Goal: Check status

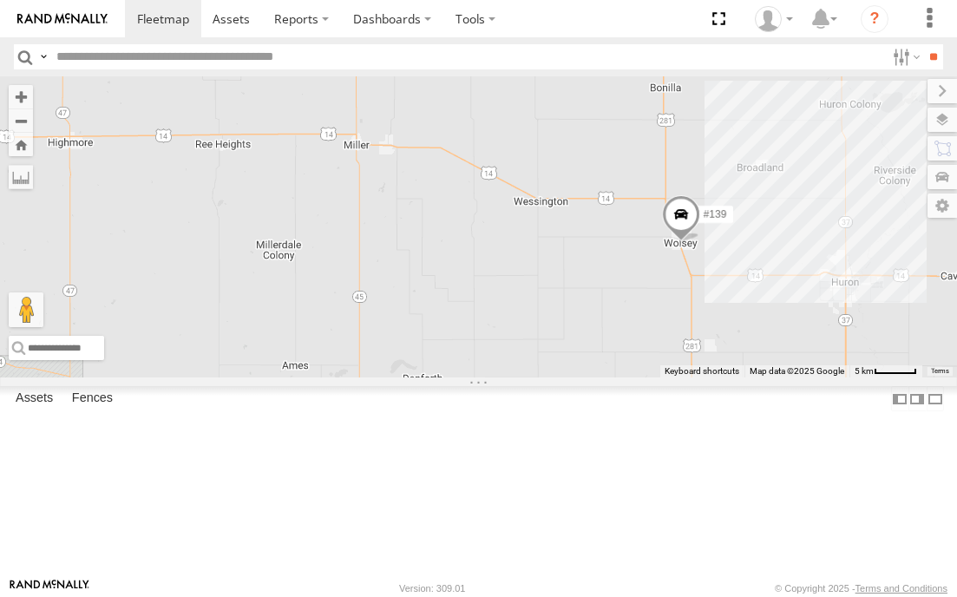
drag, startPoint x: 334, startPoint y: 338, endPoint x: 762, endPoint y: 388, distance: 430.7
click at [762, 378] on div "#139 7" at bounding box center [478, 226] width 957 height 301
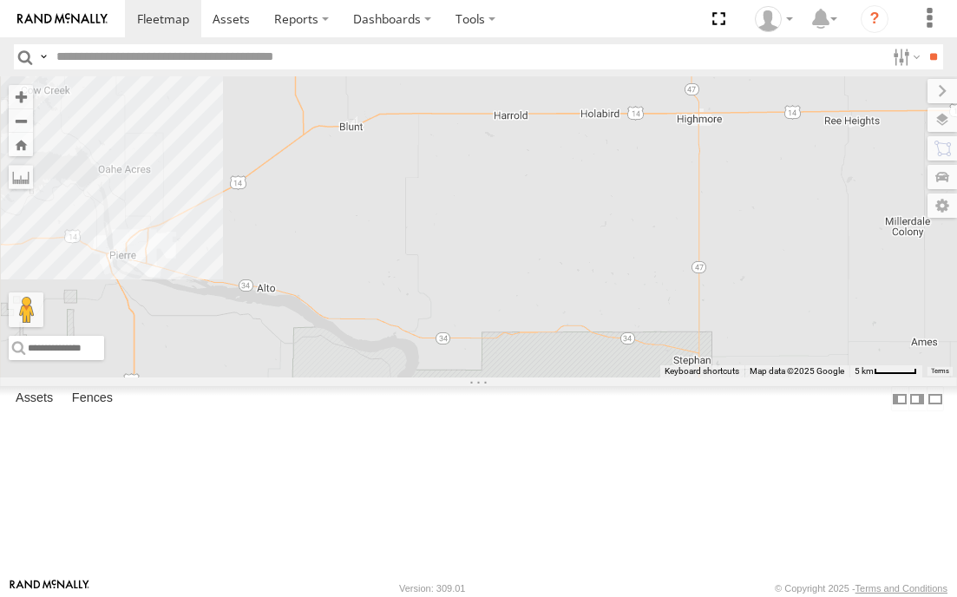
drag, startPoint x: 246, startPoint y: 371, endPoint x: 808, endPoint y: 365, distance: 561.6
click at [806, 366] on div "#139 7" at bounding box center [478, 226] width 957 height 301
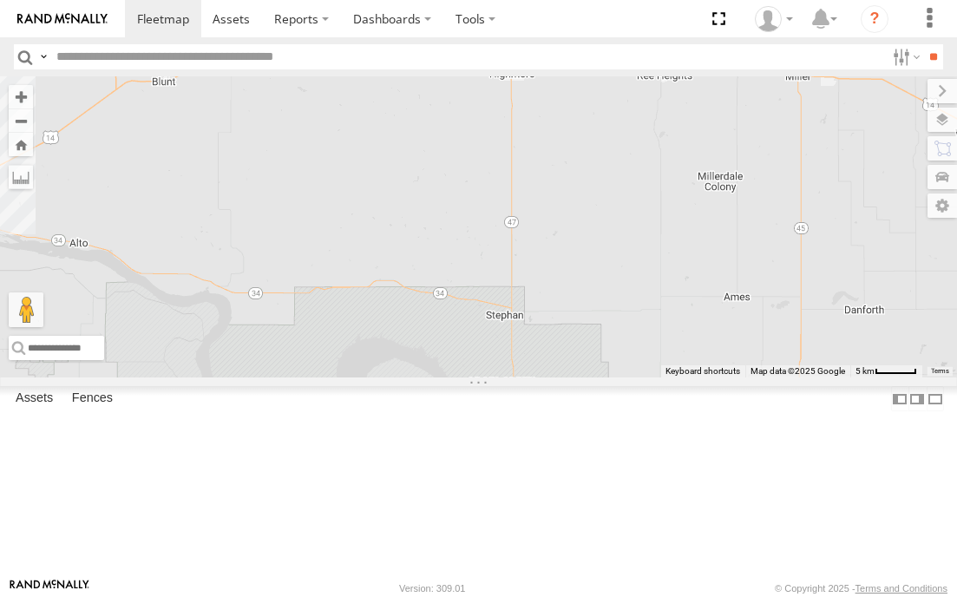
drag, startPoint x: 825, startPoint y: 354, endPoint x: 694, endPoint y: 416, distance: 144.8
click at [694, 378] on div "#139" at bounding box center [478, 226] width 957 height 301
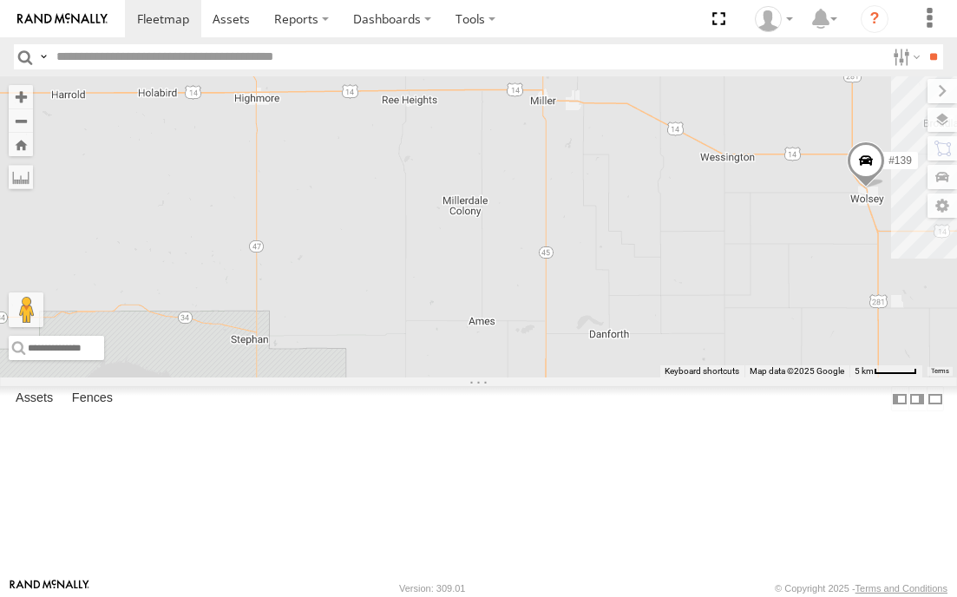
drag, startPoint x: 820, startPoint y: 378, endPoint x: 572, endPoint y: 402, distance: 249.3
click at [572, 378] on div "#139" at bounding box center [478, 226] width 957 height 301
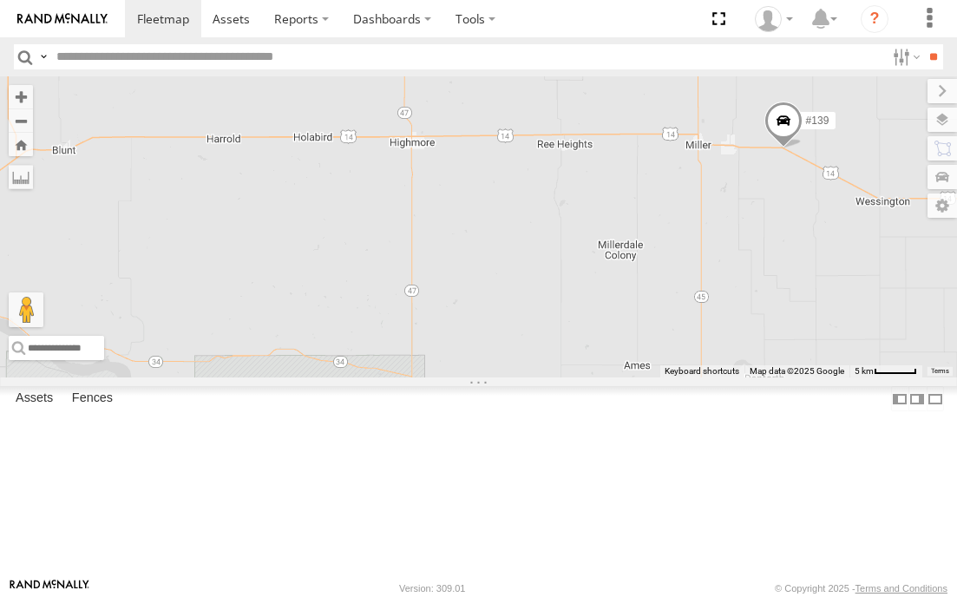
drag, startPoint x: 357, startPoint y: 270, endPoint x: 516, endPoint y: 313, distance: 165.5
click at [516, 313] on div "#139" at bounding box center [478, 226] width 957 height 301
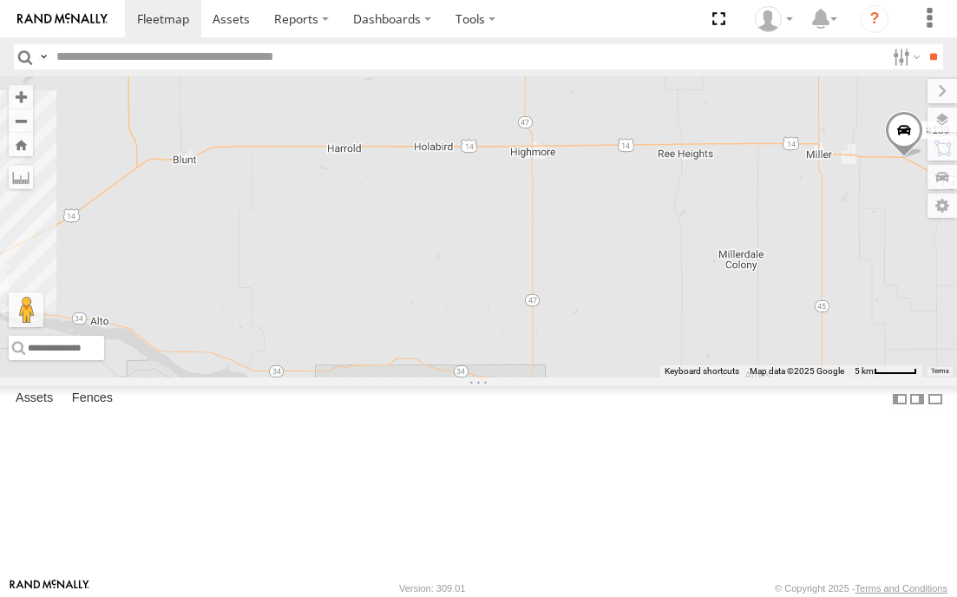
drag, startPoint x: 426, startPoint y: 292, endPoint x: 552, endPoint y: 300, distance: 126.2
click at [552, 300] on div "#139" at bounding box center [478, 226] width 957 height 301
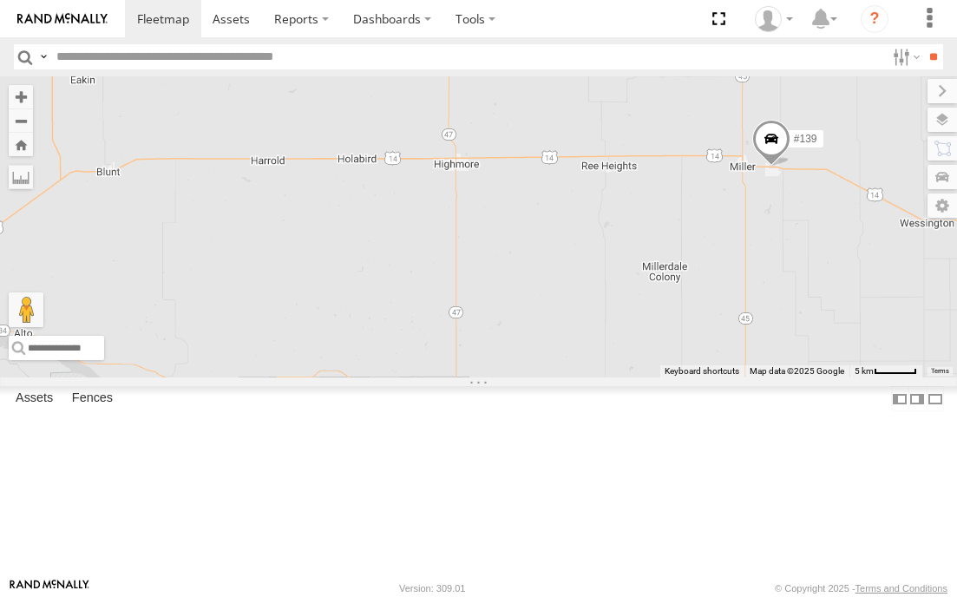
drag, startPoint x: 671, startPoint y: 297, endPoint x: 393, endPoint y: 323, distance: 279.0
click at [393, 323] on div "#139" at bounding box center [478, 226] width 957 height 301
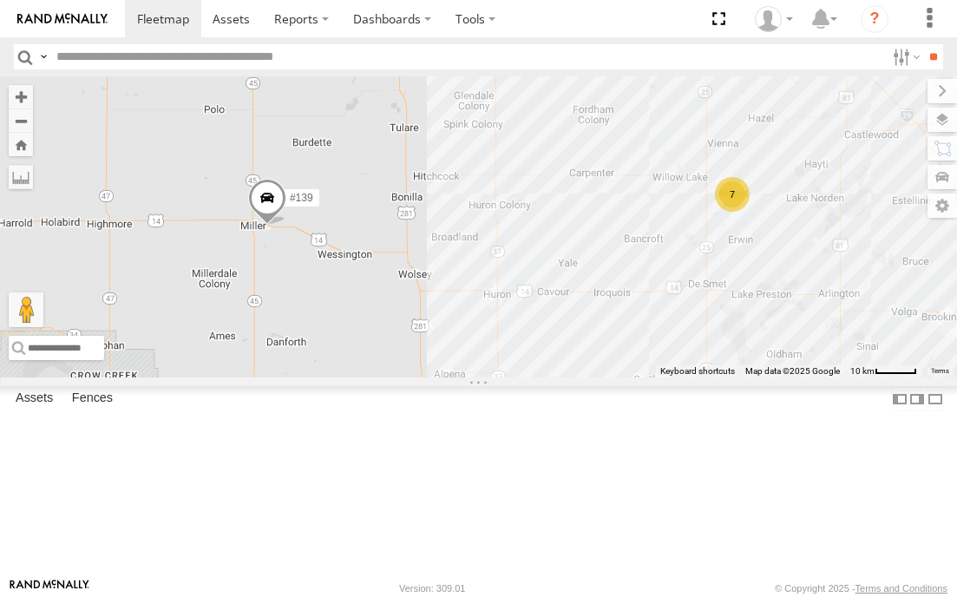
drag, startPoint x: 674, startPoint y: 300, endPoint x: 463, endPoint y: 320, distance: 211.9
click at [463, 320] on div "#139 7" at bounding box center [478, 226] width 957 height 301
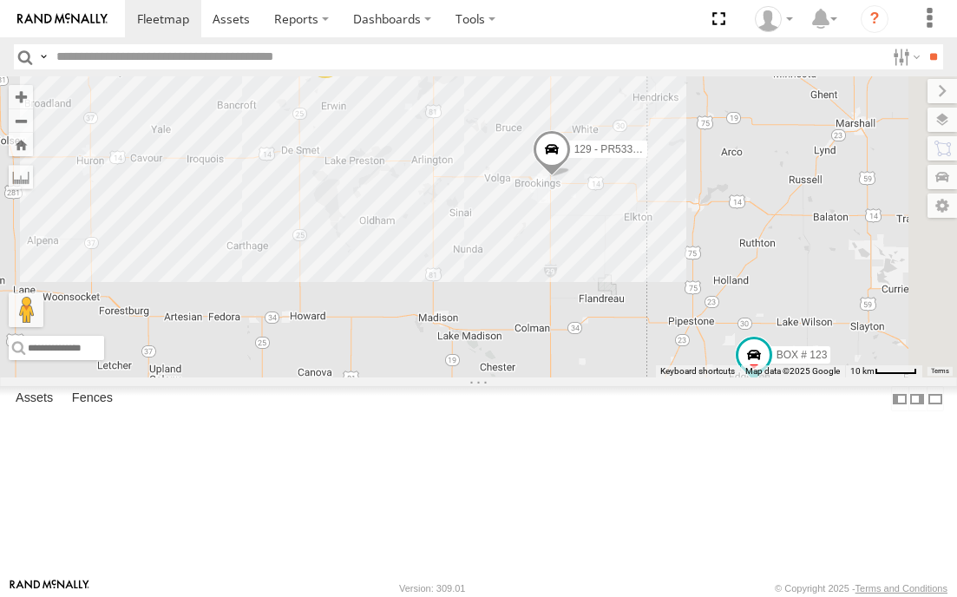
drag, startPoint x: 814, startPoint y: 417, endPoint x: 464, endPoint y: 273, distance: 378.6
click at [469, 279] on div "#139 129 - PR53366 BOX # 123 7" at bounding box center [478, 226] width 957 height 301
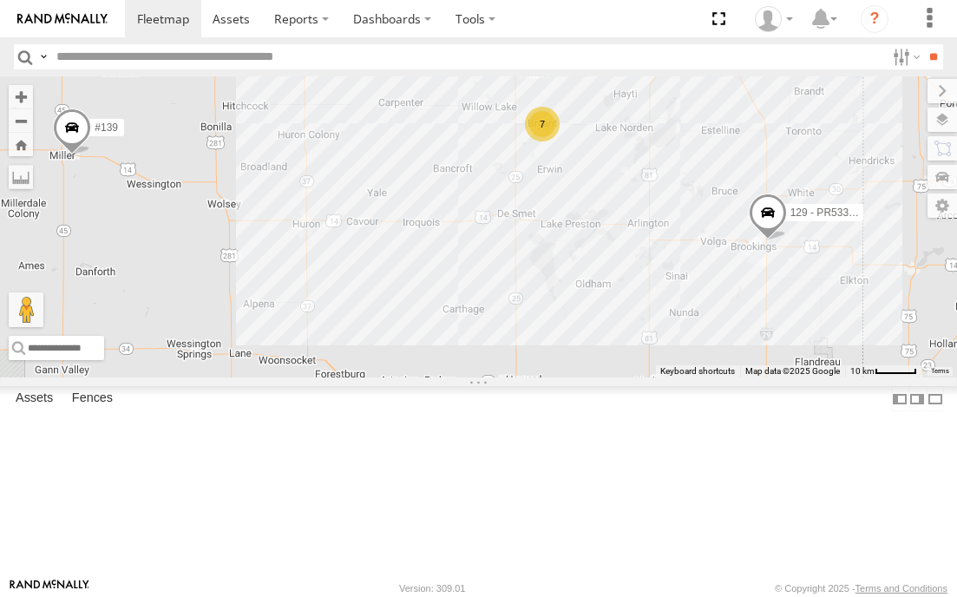
drag, startPoint x: 261, startPoint y: 292, endPoint x: 604, endPoint y: 370, distance: 351.6
click at [568, 366] on div "#139 129 - PR53366 BOX # 123 7" at bounding box center [478, 226] width 957 height 301
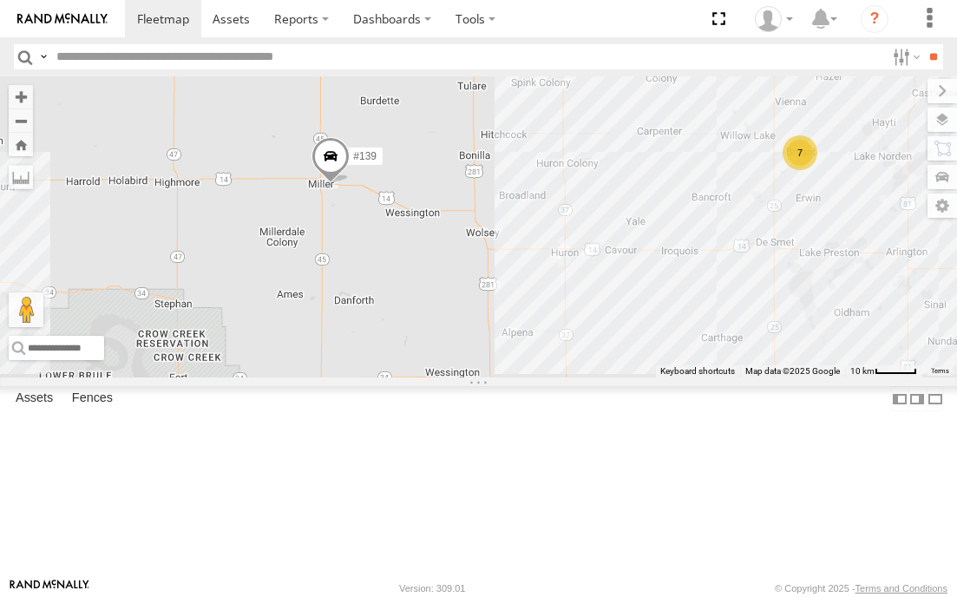
drag, startPoint x: 398, startPoint y: 317, endPoint x: 481, endPoint y: 325, distance: 83.7
click at [481, 325] on div "#139 129 - PR53366 BOX # 123 7" at bounding box center [478, 226] width 957 height 301
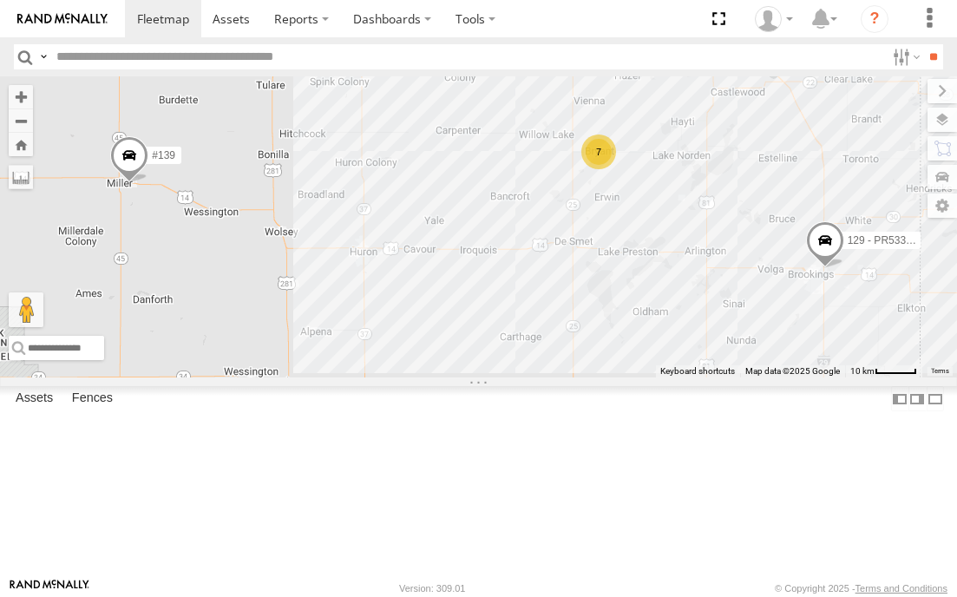
drag, startPoint x: 580, startPoint y: 376, endPoint x: 417, endPoint y: 365, distance: 163.5
click at [417, 366] on div "#139 129 - PR53366 BOX # 123 7" at bounding box center [478, 226] width 957 height 301
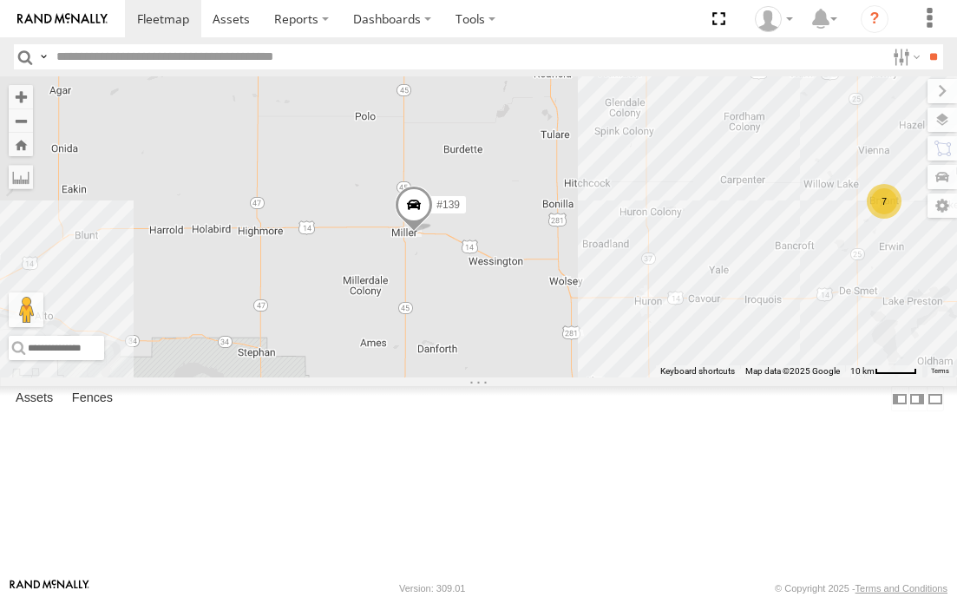
drag, startPoint x: 207, startPoint y: 279, endPoint x: 647, endPoint y: 339, distance: 444.2
click at [620, 345] on div "#139 129 - PR53366 BOX # 123 7" at bounding box center [478, 226] width 957 height 301
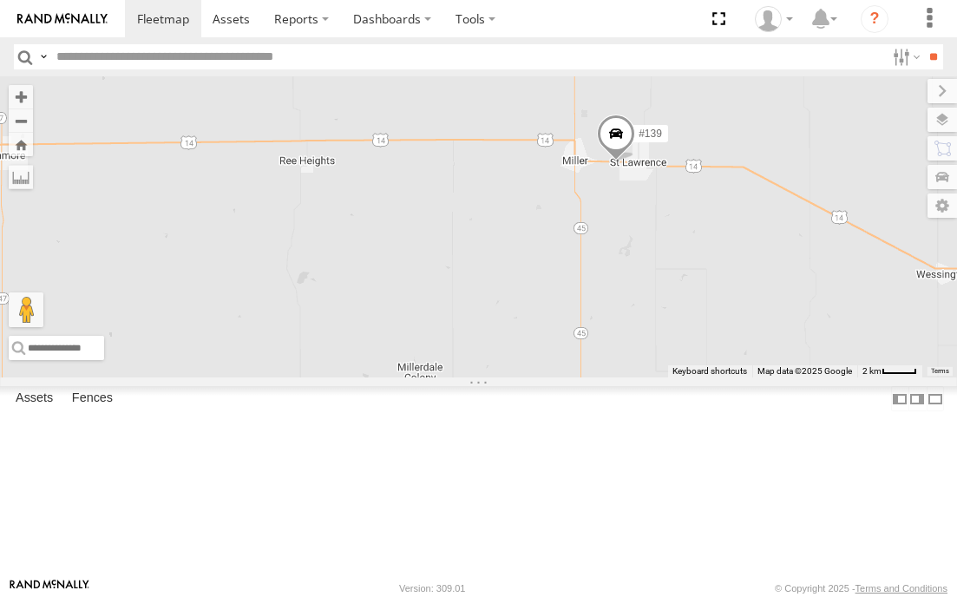
drag, startPoint x: 466, startPoint y: 306, endPoint x: 642, endPoint y: 364, distance: 185.3
click at [641, 364] on div "#139 129 - PR53366 BOX # 123" at bounding box center [478, 226] width 957 height 301
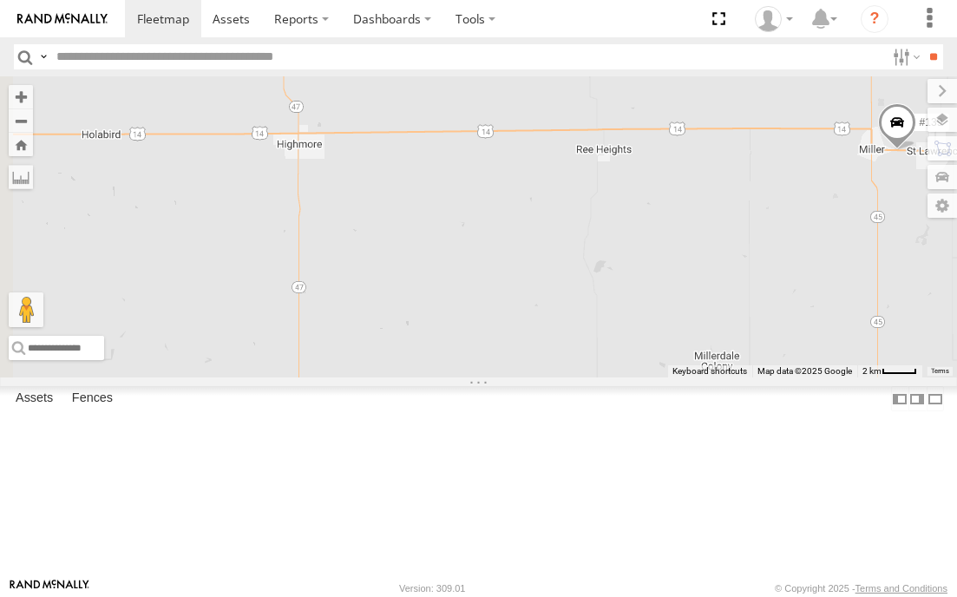
drag, startPoint x: 222, startPoint y: 341, endPoint x: 471, endPoint y: 309, distance: 251.2
click at [471, 309] on div "#139" at bounding box center [478, 226] width 957 height 301
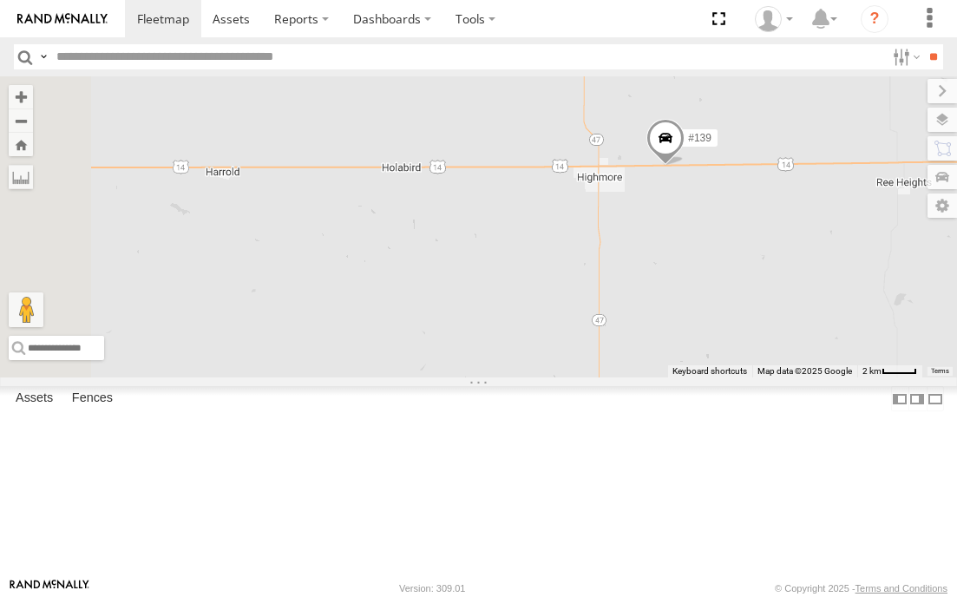
drag, startPoint x: 98, startPoint y: 391, endPoint x: 394, endPoint y: 424, distance: 297.8
click at [392, 378] on div "#139" at bounding box center [478, 226] width 957 height 301
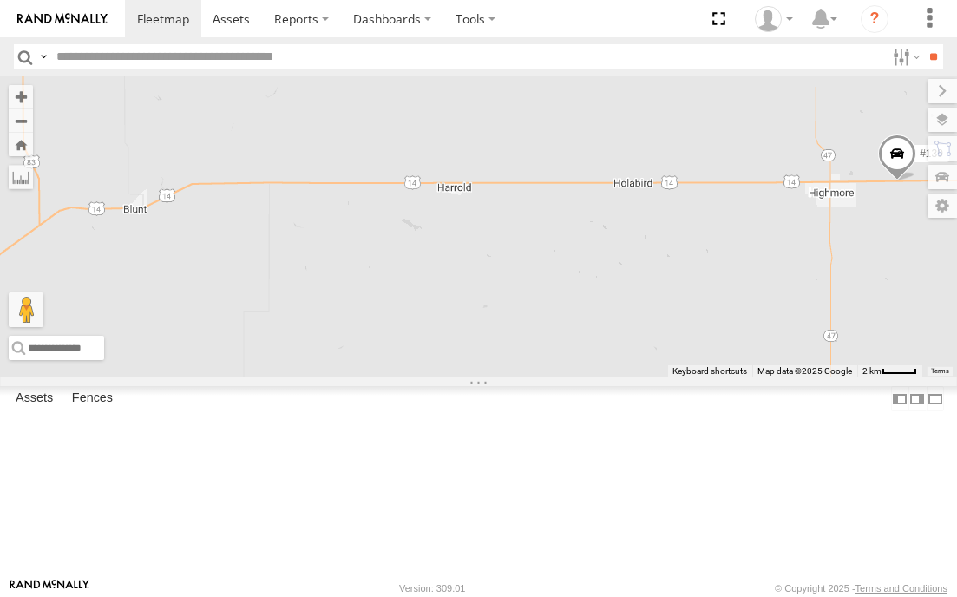
drag, startPoint x: 232, startPoint y: 365, endPoint x: 457, endPoint y: 381, distance: 225.4
click at [457, 378] on div "#139" at bounding box center [478, 226] width 957 height 301
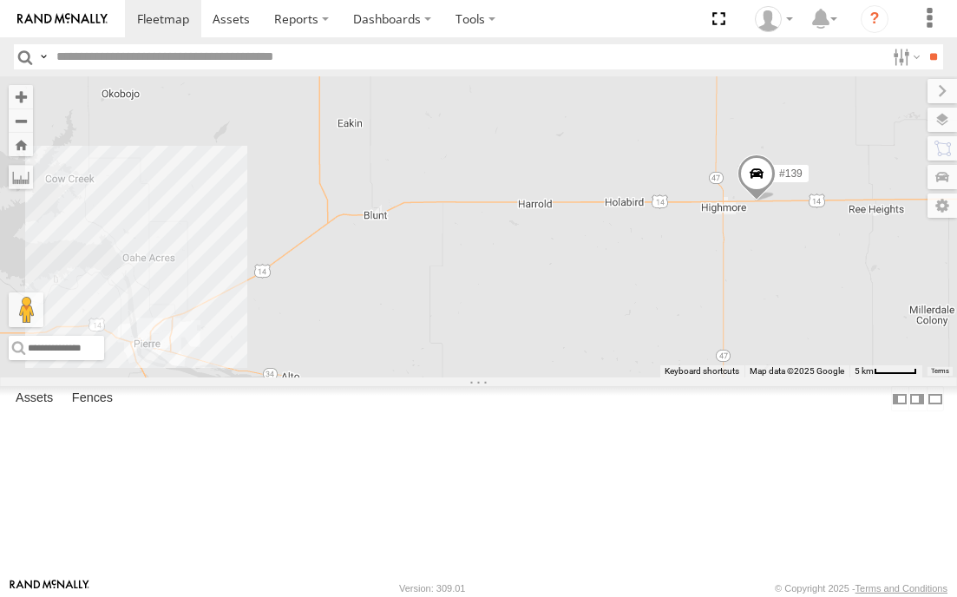
drag, startPoint x: 291, startPoint y: 417, endPoint x: 445, endPoint y: 358, distance: 165.1
click at [444, 362] on div "#139" at bounding box center [478, 226] width 957 height 301
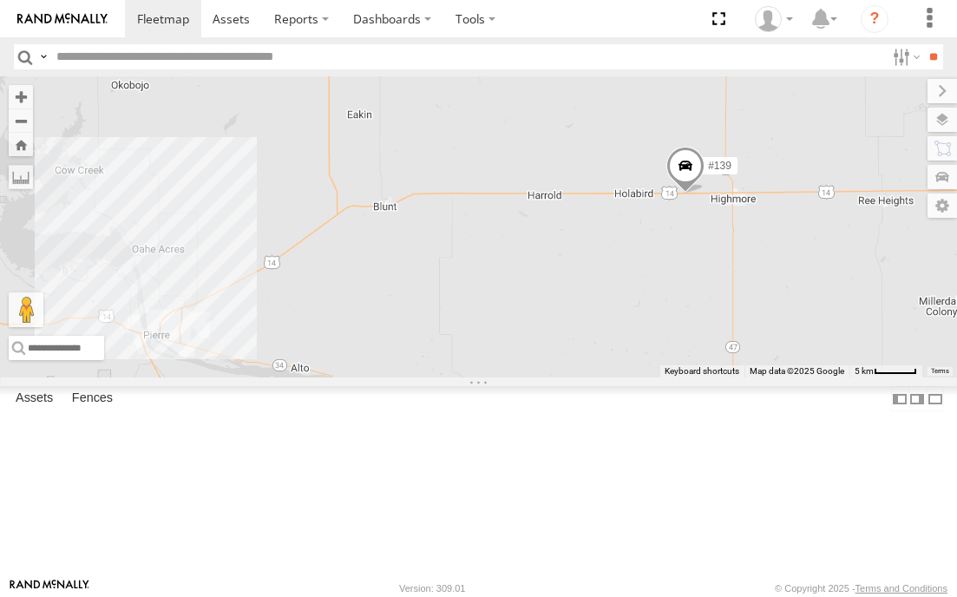
click at [311, 378] on div "#139" at bounding box center [478, 226] width 957 height 301
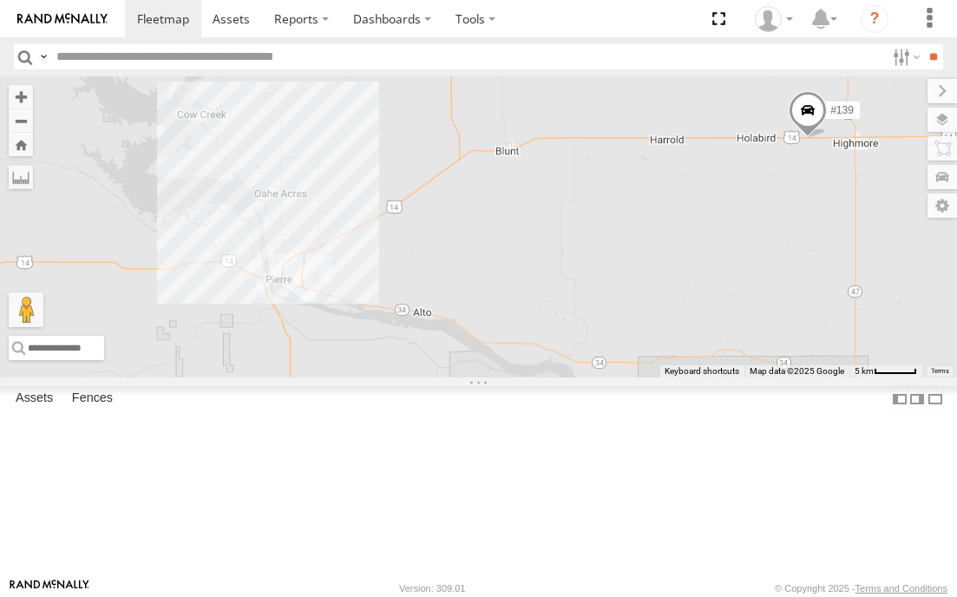
drag, startPoint x: 340, startPoint y: 374, endPoint x: 519, endPoint y: 292, distance: 196.9
click at [519, 292] on div "#139" at bounding box center [478, 226] width 957 height 301
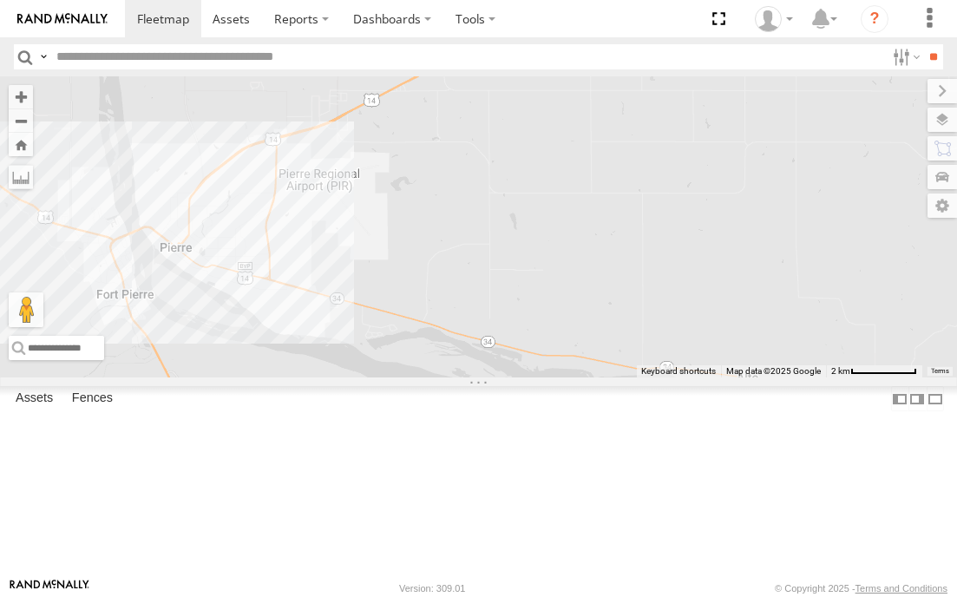
drag, startPoint x: 319, startPoint y: 321, endPoint x: 560, endPoint y: 266, distance: 246.8
click at [557, 267] on div "#139" at bounding box center [478, 226] width 957 height 301
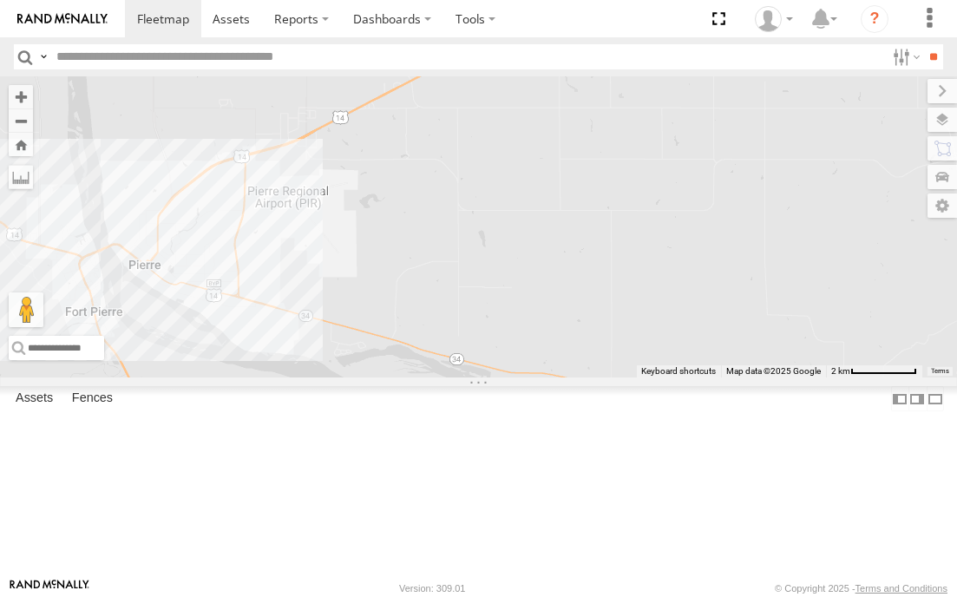
drag, startPoint x: 697, startPoint y: 227, endPoint x: 605, endPoint y: 275, distance: 104.1
click at [605, 275] on div "#139" at bounding box center [478, 226] width 957 height 301
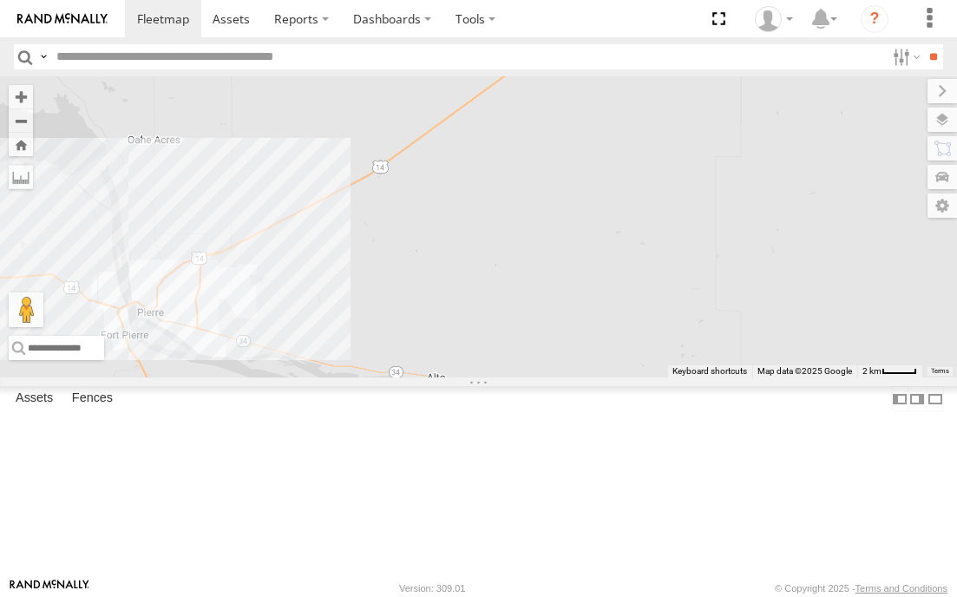
drag, startPoint x: 681, startPoint y: 244, endPoint x: 505, endPoint y: 308, distance: 187.5
click at [505, 308] on div "#139" at bounding box center [478, 226] width 957 height 301
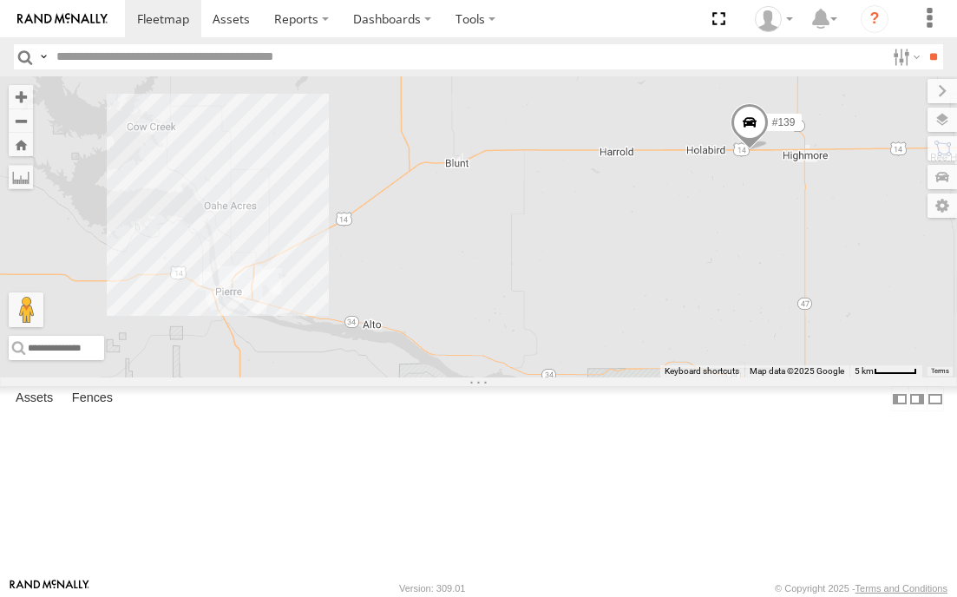
drag, startPoint x: 582, startPoint y: 272, endPoint x: 484, endPoint y: 304, distance: 102.4
click at [484, 304] on div "#139" at bounding box center [478, 226] width 957 height 301
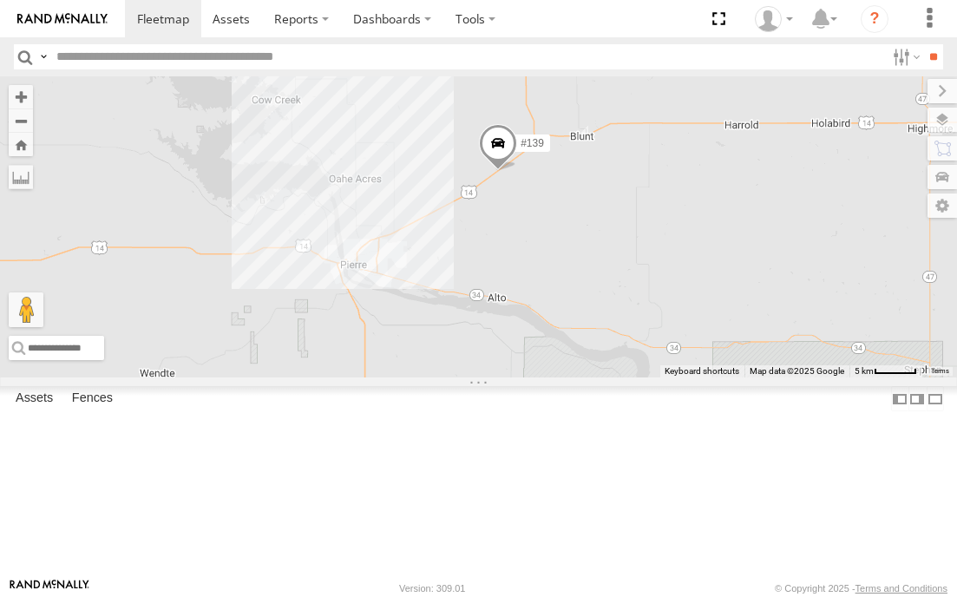
drag, startPoint x: 438, startPoint y: 355, endPoint x: 606, endPoint y: 315, distance: 172.2
click at [606, 315] on div "#139" at bounding box center [478, 226] width 957 height 301
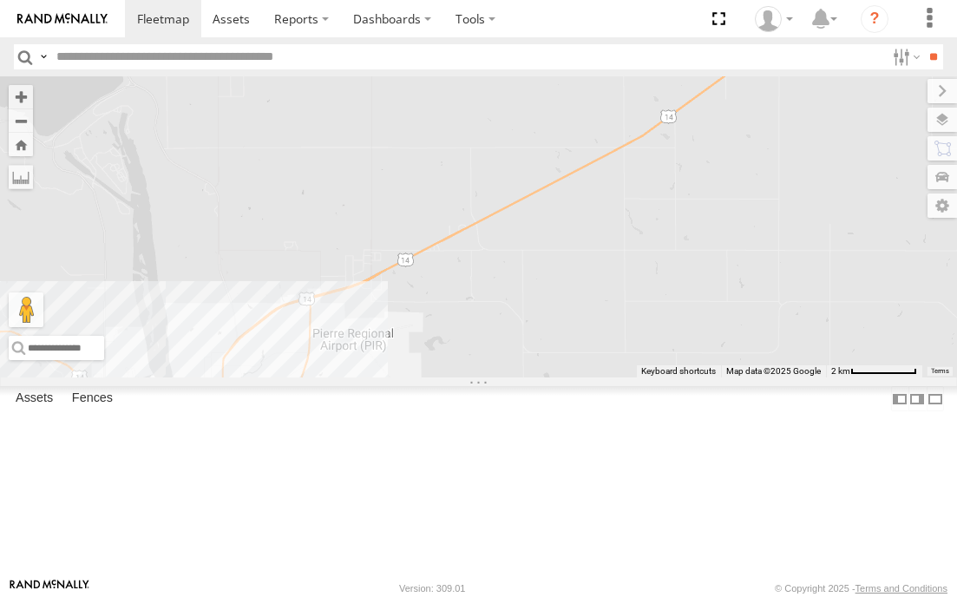
drag, startPoint x: 371, startPoint y: 228, endPoint x: 939, endPoint y: 229, distance: 568.5
click at [939, 229] on div "#139" at bounding box center [478, 226] width 957 height 301
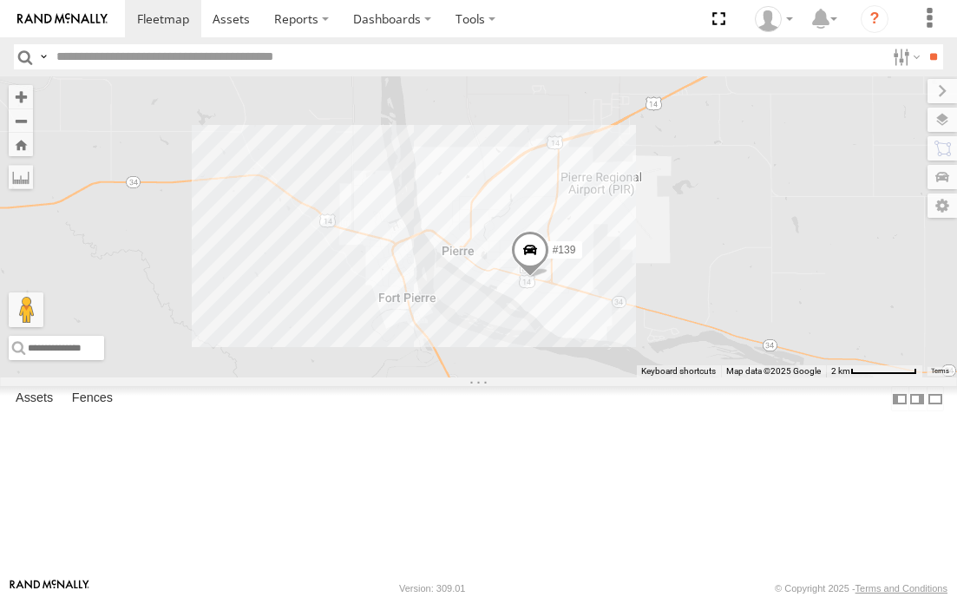
drag, startPoint x: 448, startPoint y: 370, endPoint x: 705, endPoint y: 197, distance: 309.6
click at [700, 210] on div "#139" at bounding box center [478, 226] width 957 height 301
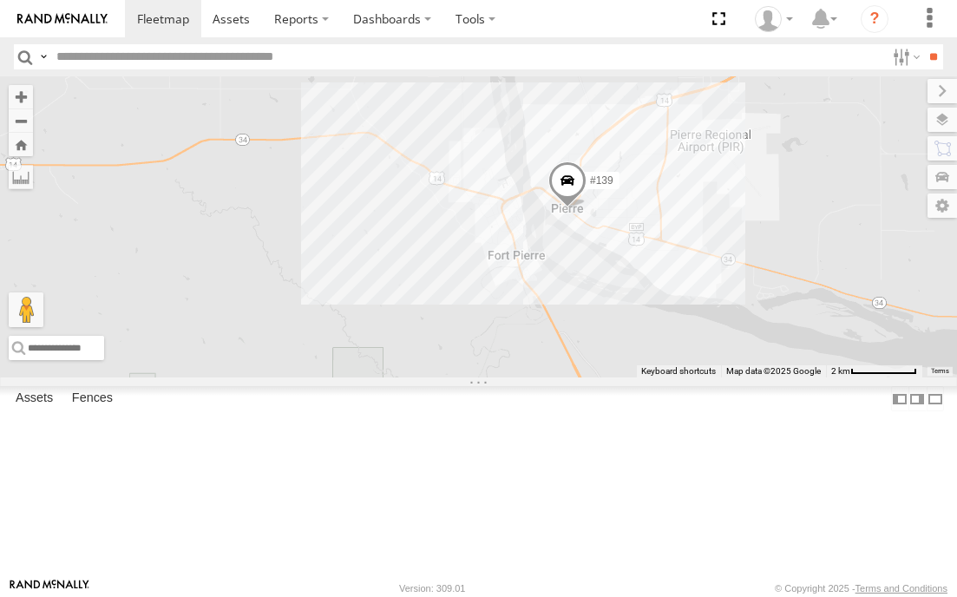
drag, startPoint x: 500, startPoint y: 418, endPoint x: 609, endPoint y: 384, distance: 114.7
click at [609, 378] on div "#139" at bounding box center [478, 226] width 957 height 301
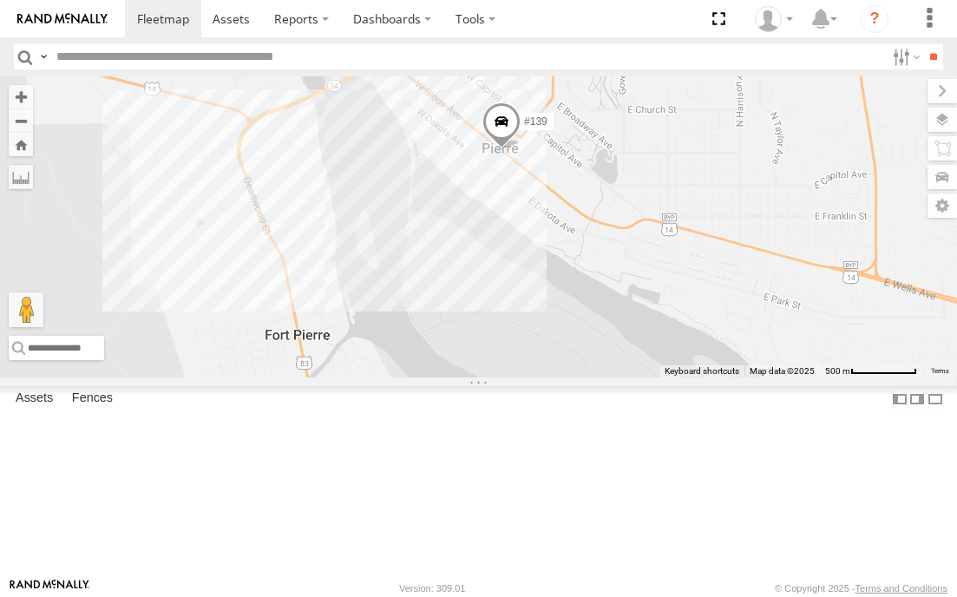
drag, startPoint x: 571, startPoint y: 223, endPoint x: 633, endPoint y: 398, distance: 185.8
click at [633, 378] on div "#139" at bounding box center [478, 226] width 957 height 301
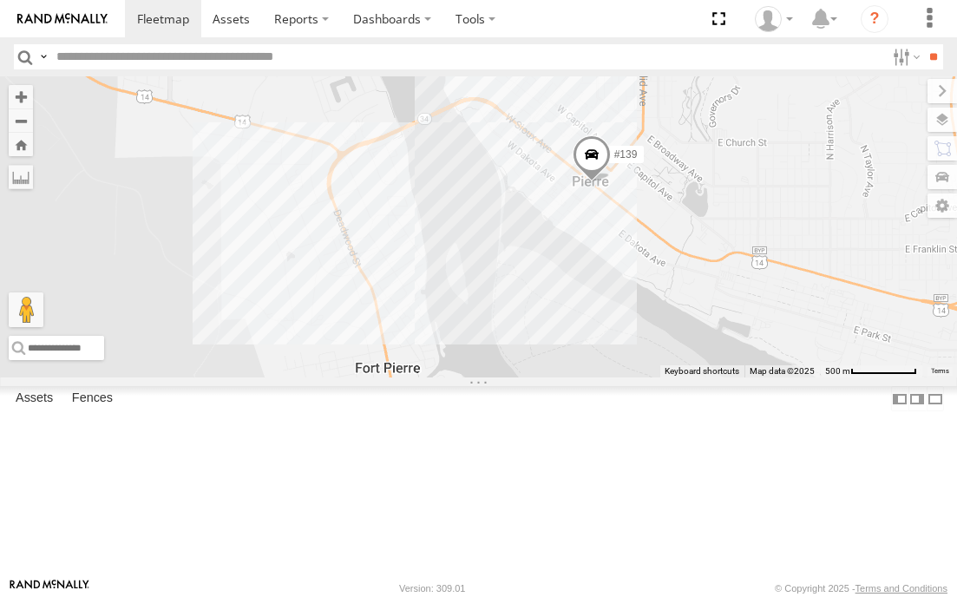
drag, startPoint x: 531, startPoint y: 325, endPoint x: 636, endPoint y: 330, distance: 105.1
click at [636, 330] on div "#139" at bounding box center [478, 226] width 957 height 301
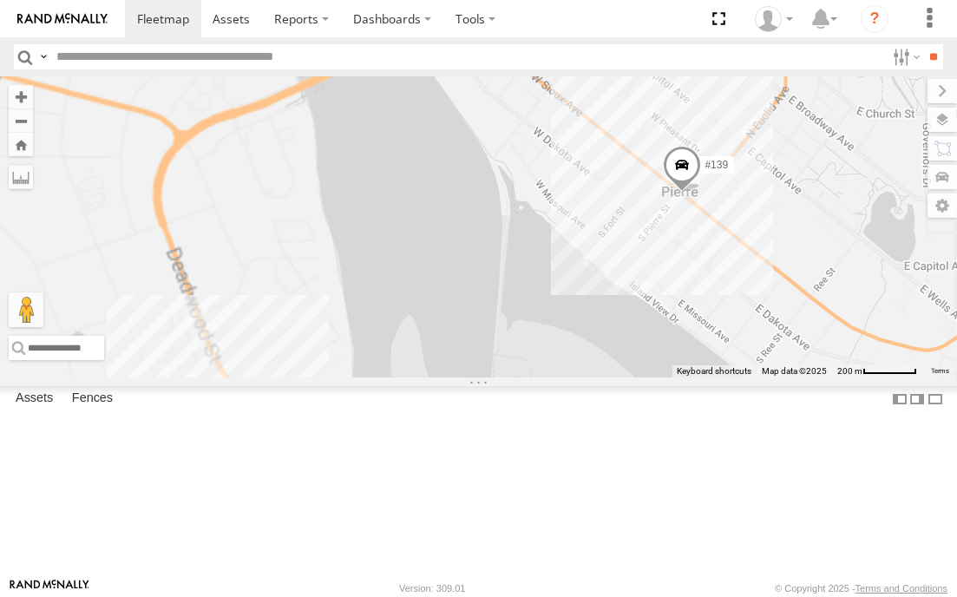
drag, startPoint x: 528, startPoint y: 294, endPoint x: 619, endPoint y: 364, distance: 114.6
click at [619, 364] on div "#139" at bounding box center [478, 226] width 957 height 301
